Goal: Navigation & Orientation: Find specific page/section

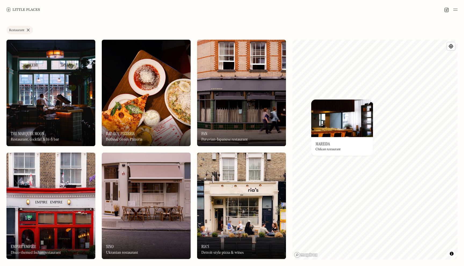
scroll to position [787, 0]
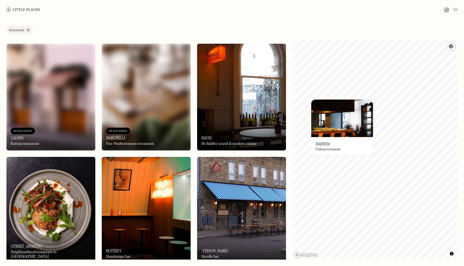
click at [28, 30] on link "Restaurant" at bounding box center [19, 30] width 27 height 9
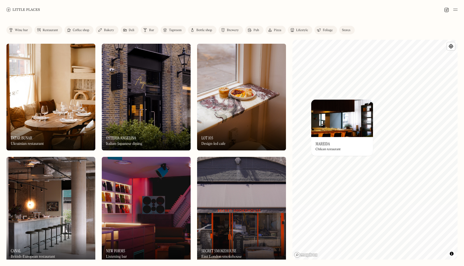
click at [53, 31] on div "Restaurant" at bounding box center [50, 30] width 15 height 3
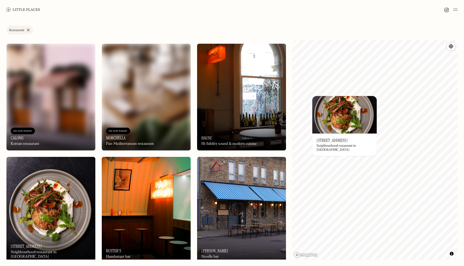
click at [29, 30] on link "Restaurant" at bounding box center [19, 30] width 27 height 9
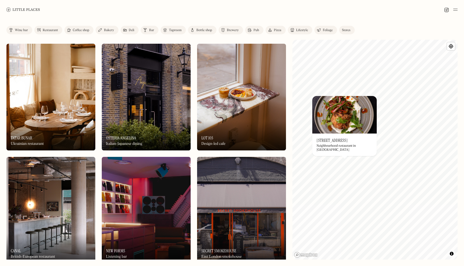
click at [305, 29] on div "Lifestyle" at bounding box center [302, 30] width 12 height 3
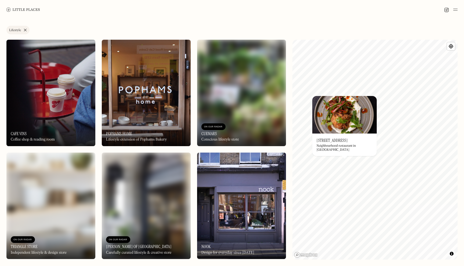
click at [249, 97] on img at bounding box center [241, 93] width 89 height 107
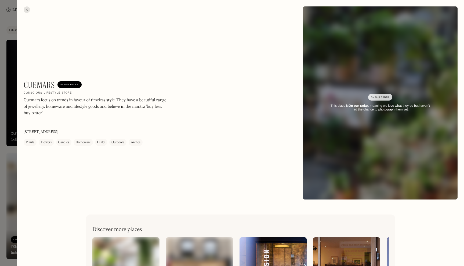
click at [26, 9] on div at bounding box center [27, 9] width 6 height 6
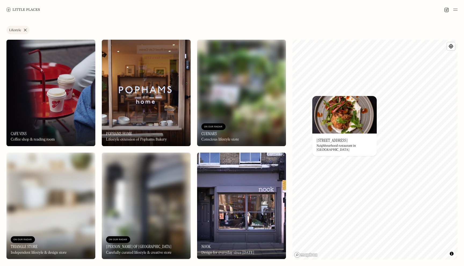
click at [25, 28] on link "Lifestyle" at bounding box center [17, 30] width 23 height 9
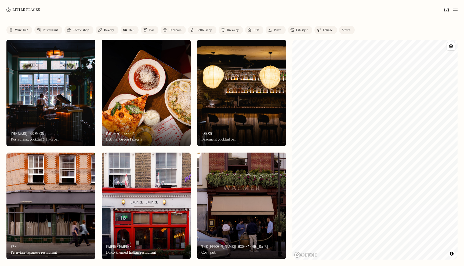
click at [343, 32] on div "Stores" at bounding box center [346, 30] width 9 height 3
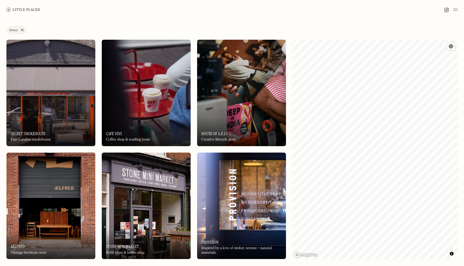
click at [249, 109] on img at bounding box center [241, 93] width 89 height 107
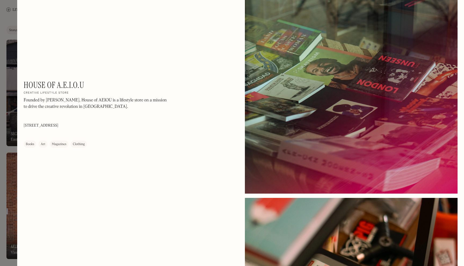
scroll to position [349, 0]
click at [218, 104] on div "House of A.E.I.O.U On Our Radar Creative lifestyle store Founded by [PERSON_NAM…" at bounding box center [130, 114] width 213 height 68
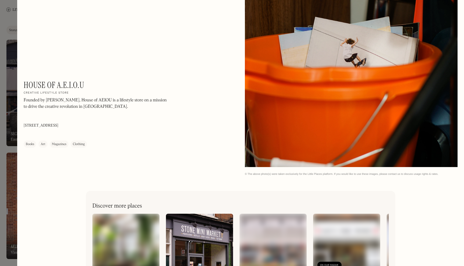
scroll to position [1228, 0]
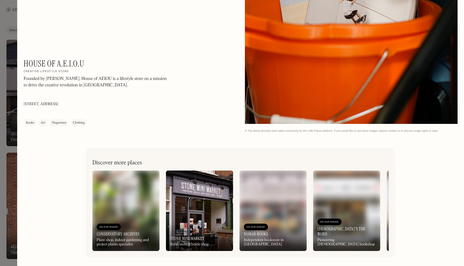
click at [5, 9] on div at bounding box center [232, 133] width 464 height 266
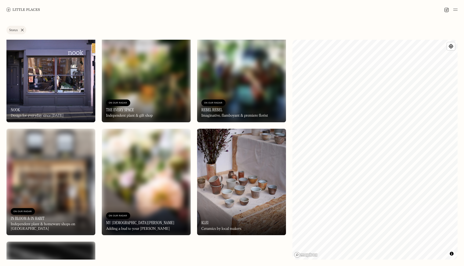
scroll to position [682, 0]
